Goal: Task Accomplishment & Management: Complete application form

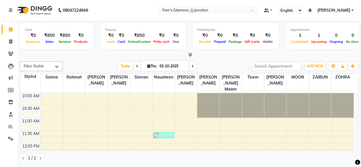
scroll to position [50, 0]
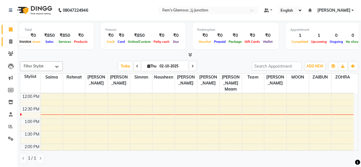
click at [12, 41] on icon at bounding box center [10, 41] width 3 height 4
select select "4132"
select select "service"
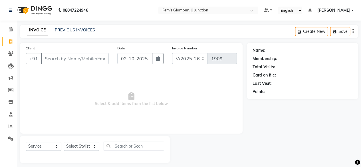
click at [72, 59] on input "Client" at bounding box center [75, 58] width 68 height 11
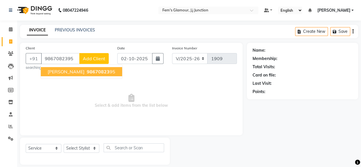
type input "9867082395"
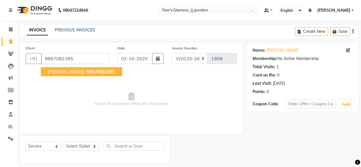
click at [87, 72] on span "986708239" at bounding box center [100, 72] width 26 height 6
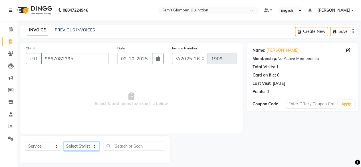
click at [91, 147] on select "Select Stylist fatima maam [PERSON_NAME] [PERSON_NAME] maam MOON Nagma Nasreen …" at bounding box center [82, 146] width 36 height 9
select select "34081"
click at [64, 142] on select "Select Stylist fatima maam [PERSON_NAME] [PERSON_NAME] maam MOON Nagma Nasreen …" at bounding box center [82, 146] width 36 height 9
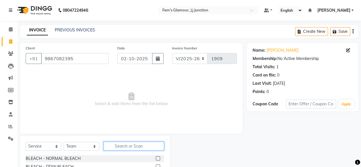
click at [127, 145] on input "text" at bounding box center [133, 145] width 60 height 9
type input "hairwash"
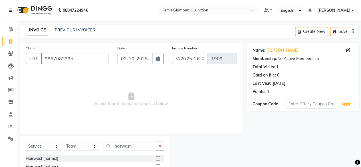
click at [159, 158] on label at bounding box center [158, 158] width 4 height 4
click at [159, 158] on input "checkbox" at bounding box center [158, 158] width 4 height 4
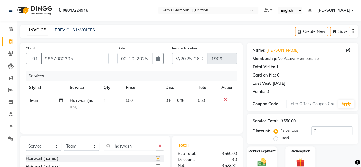
checkbox input "false"
click at [129, 98] on span "550" at bounding box center [129, 100] width 7 height 5
select select "34081"
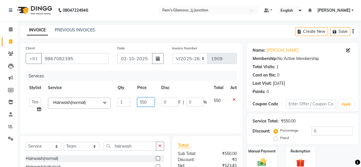
click at [141, 102] on input "550" at bounding box center [145, 101] width 17 height 9
type input "750"
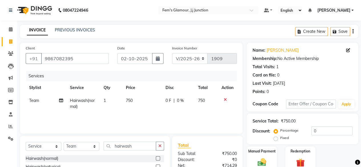
click at [151, 113] on div "Services Stylist Service Qty Price Disc Total Action Team Hairwash(normal) 1 75…" at bounding box center [131, 99] width 211 height 57
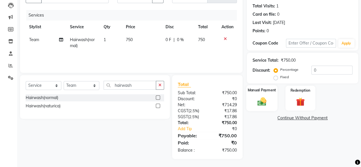
click at [265, 95] on div "Manual Payment" at bounding box center [261, 98] width 31 height 26
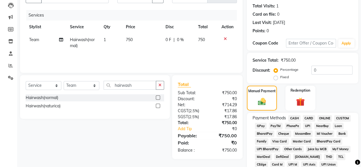
click at [290, 118] on span "CASH" at bounding box center [294, 118] width 12 height 7
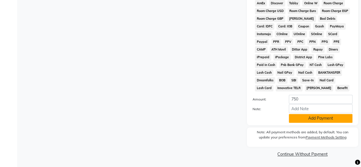
click at [330, 117] on button "Add Payment" at bounding box center [320, 118] width 64 height 9
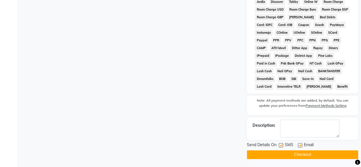
click at [311, 153] on button "Checkout" at bounding box center [302, 154] width 111 height 9
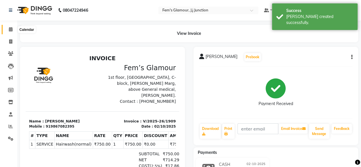
click at [10, 29] on icon at bounding box center [11, 29] width 4 height 4
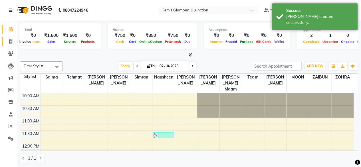
click at [12, 41] on icon at bounding box center [10, 41] width 3 height 4
select select "4132"
select select "service"
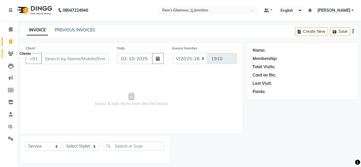
click at [11, 54] on icon at bounding box center [10, 53] width 5 height 4
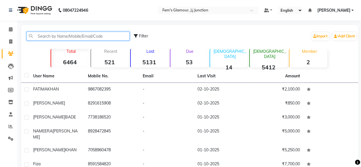
click at [126, 36] on input "text" at bounding box center [78, 36] width 103 height 9
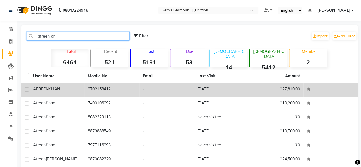
type input "afreen kh"
click at [161, 86] on td "-" at bounding box center [166, 90] width 55 height 14
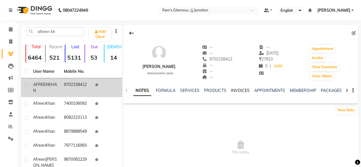
click at [241, 89] on link "INVOICES" at bounding box center [239, 90] width 19 height 5
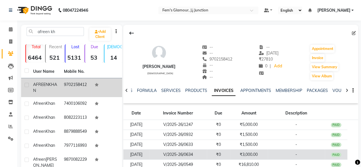
click at [273, 151] on td "-" at bounding box center [295, 154] width 57 height 10
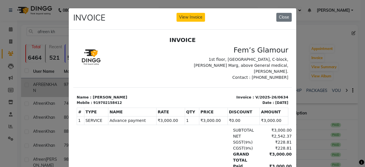
click at [13, 30] on ngb-modal-window "INVOICE View Invoice Close" at bounding box center [182, 83] width 365 height 167
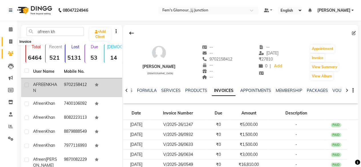
click at [11, 42] on icon at bounding box center [10, 41] width 3 height 4
select select "service"
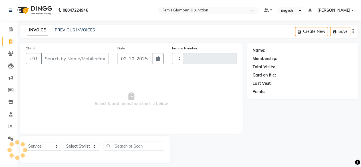
type input "1910"
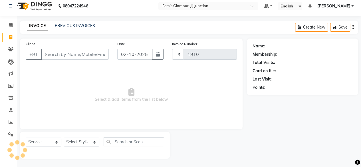
select select "4132"
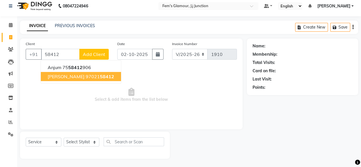
click at [93, 78] on ngb-highlight "97021 58412" at bounding box center [100, 77] width 29 height 6
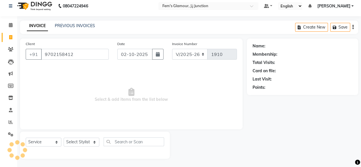
type input "9702158412"
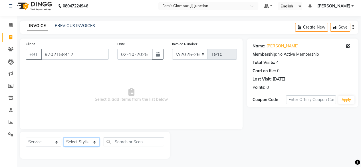
click at [80, 143] on select "Select Stylist fatima maam [PERSON_NAME] [PERSON_NAME] maam MOON Nagma Nasreen …" at bounding box center [82, 141] width 36 height 9
select select "21526"
click at [64, 137] on select "Select Stylist fatima maam [PERSON_NAME] [PERSON_NAME] maam MOON Nagma Nasreen …" at bounding box center [82, 141] width 36 height 9
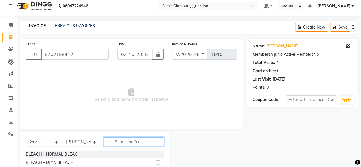
click at [115, 142] on input "text" at bounding box center [133, 141] width 60 height 9
type input "kore"
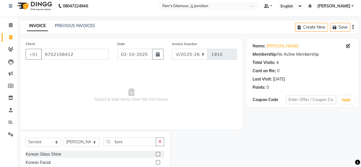
click at [159, 153] on label at bounding box center [158, 154] width 4 height 4
click at [159, 153] on input "checkbox" at bounding box center [158, 154] width 4 height 4
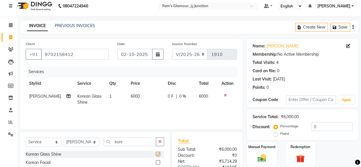
checkbox input "false"
click at [234, 101] on td at bounding box center [227, 99] width 19 height 19
click at [131, 93] on span "6000" at bounding box center [135, 95] width 9 height 5
select select "21526"
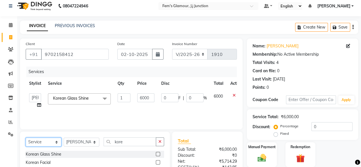
click at [52, 142] on select "Select Service Product Membership Package Voucher Prepaid Gift Card" at bounding box center [44, 141] width 36 height 9
select select "product"
click at [26, 137] on select "Select Service Product Membership Package Voucher Prepaid Gift Card" at bounding box center [44, 141] width 36 height 9
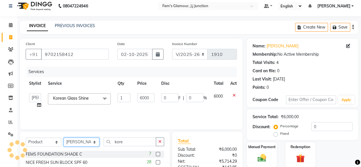
click at [77, 139] on select "Select Stylist fatima maam [PERSON_NAME] [PERSON_NAME] maam MOON Nagma Nasreen …" at bounding box center [82, 141] width 36 height 9
select select "22798"
click at [64, 137] on select "Select Stylist fatima maam [PERSON_NAME] [PERSON_NAME] maam MOON Nagma Nasreen …" at bounding box center [82, 141] width 36 height 9
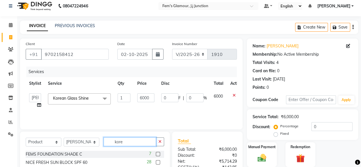
click at [131, 144] on input "kore" at bounding box center [129, 141] width 52 height 9
type input "k"
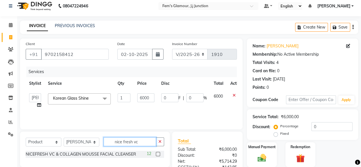
type input "nice fresh vc"
click at [158, 154] on label at bounding box center [158, 154] width 4 height 4
click at [158, 154] on input "checkbox" at bounding box center [158, 154] width 4 height 4
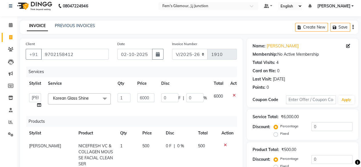
checkbox input "false"
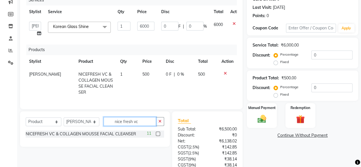
click at [143, 122] on input "nice fresh vc" at bounding box center [129, 121] width 52 height 9
type input "n"
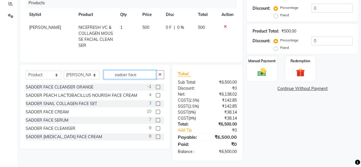
scroll to position [1, 0]
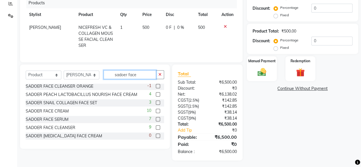
type input "sadoer face"
click at [156, 117] on label at bounding box center [158, 119] width 4 height 4
click at [156, 117] on input "checkbox" at bounding box center [158, 119] width 4 height 4
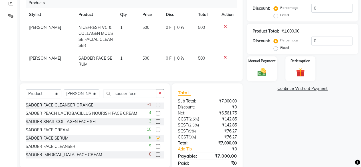
checkbox input "false"
click at [147, 92] on input "sadoer face" at bounding box center [129, 93] width 52 height 9
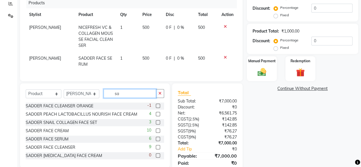
type input "s"
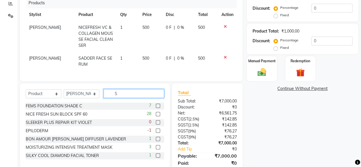
click at [145, 94] on input "S" at bounding box center [133, 93] width 60 height 9
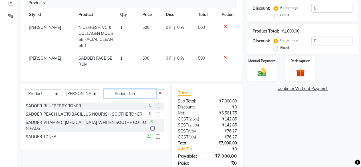
type input "Sadoer ton"
click at [156, 134] on label at bounding box center [158, 136] width 4 height 4
click at [156, 135] on input "checkbox" at bounding box center [158, 137] width 4 height 4
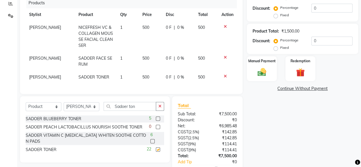
checkbox input "false"
click at [142, 103] on input "Sadoer ton" at bounding box center [129, 106] width 52 height 9
type input "S"
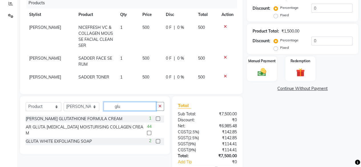
type input "glu"
click at [151, 131] on label at bounding box center [149, 133] width 4 height 4
click at [150, 131] on input "checkbox" at bounding box center [149, 133] width 4 height 4
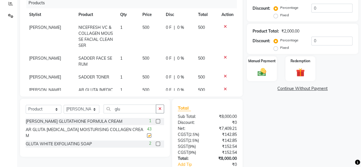
checkbox input "false"
click at [142, 112] on input "glu" at bounding box center [129, 108] width 52 height 9
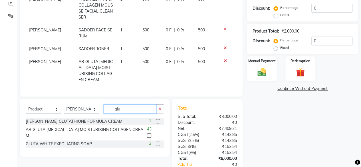
scroll to position [32, 0]
click at [137, 109] on input "glu" at bounding box center [129, 108] width 52 height 9
type input "g"
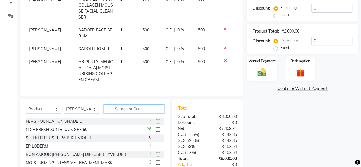
type input "n"
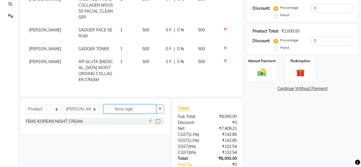
type input "fems nigh"
click at [158, 121] on label at bounding box center [158, 121] width 4 height 4
click at [158, 121] on input "checkbox" at bounding box center [158, 121] width 4 height 4
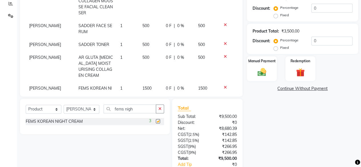
checkbox input "false"
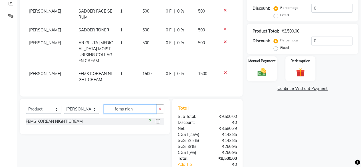
click at [137, 106] on input "fems nigh" at bounding box center [129, 108] width 52 height 9
type input "f"
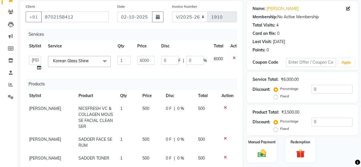
scroll to position [41, 0]
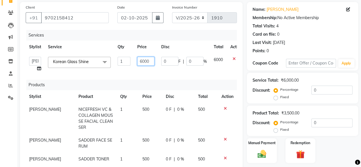
click at [144, 60] on input "6000" at bounding box center [145, 61] width 17 height 9
type input "7500"
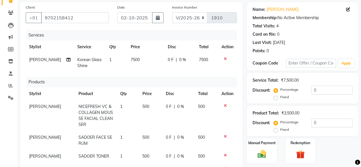
click at [164, 71] on td "0 F | 0 %" at bounding box center [179, 62] width 31 height 19
select select "21526"
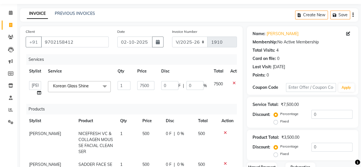
scroll to position [16, 0]
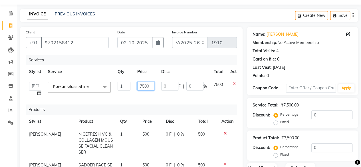
click at [145, 84] on input "7500" at bounding box center [145, 86] width 17 height 9
type input "7000"
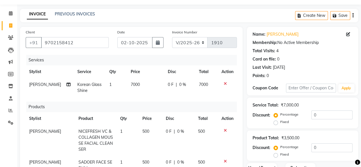
click at [149, 96] on td "7000" at bounding box center [145, 87] width 37 height 19
select select "21526"
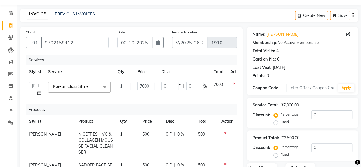
scroll to position [158, 0]
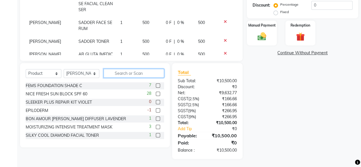
click at [149, 75] on input "text" at bounding box center [133, 73] width 60 height 9
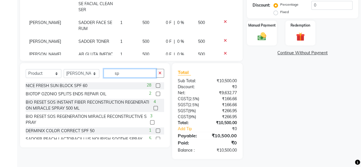
type input "sp"
click at [156, 84] on label at bounding box center [158, 85] width 4 height 4
click at [156, 84] on input "checkbox" at bounding box center [158, 86] width 4 height 4
checkbox input "false"
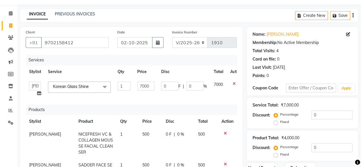
scroll to position [0, 0]
